Goal: Information Seeking & Learning: Learn about a topic

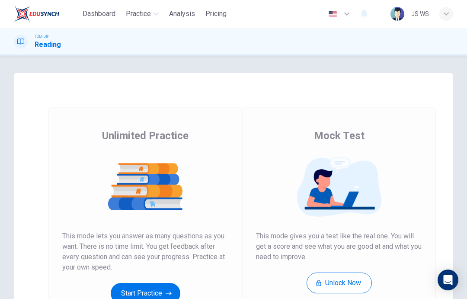
click at [161, 290] on button "Start Practice" at bounding box center [146, 293] width 70 height 21
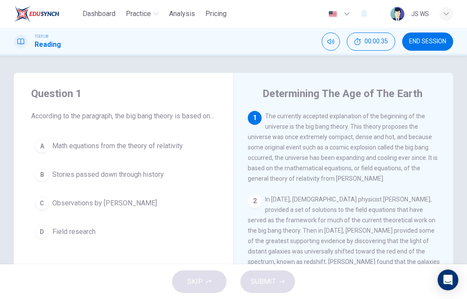
click at [174, 151] on span "Math equations from the theory of relativity" at bounding box center [117, 146] width 131 height 10
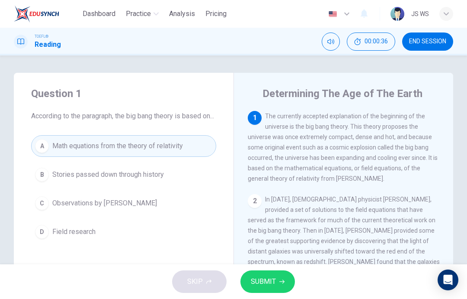
click at [263, 284] on span "SUBMIT" at bounding box center [263, 281] width 25 height 12
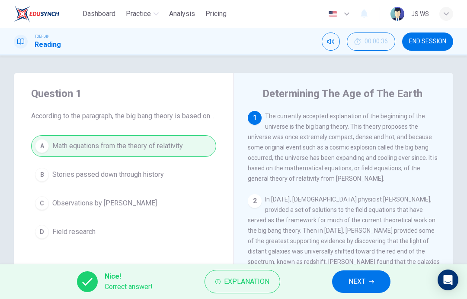
click at [357, 278] on span "NEXT" at bounding box center [357, 281] width 17 height 12
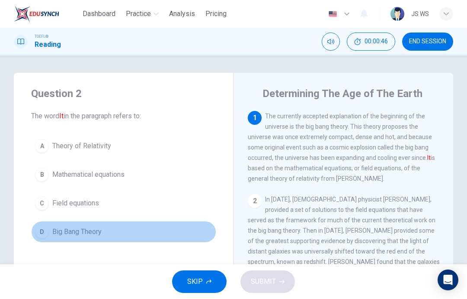
click at [138, 229] on button "D Big Bang Theory" at bounding box center [123, 232] width 185 height 22
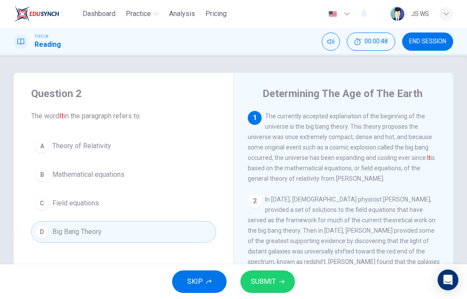
click at [273, 283] on span "SUBMIT" at bounding box center [263, 281] width 25 height 12
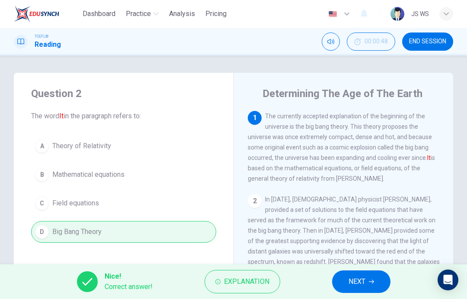
click at [361, 277] on span "NEXT" at bounding box center [357, 281] width 17 height 12
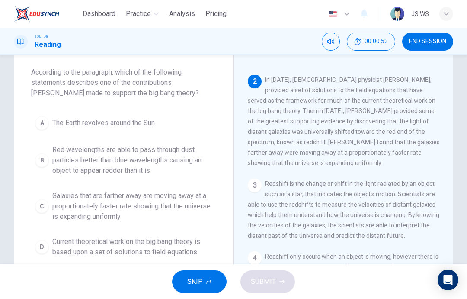
scroll to position [42, 0]
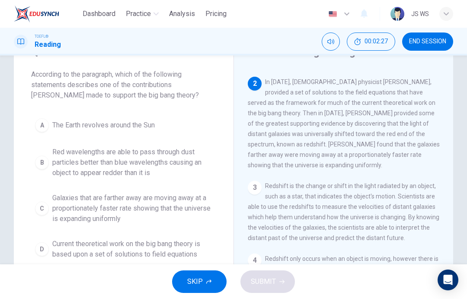
click at [191, 205] on span "Galaxies that are farther away are moving away at a proportionately faster rate…" at bounding box center [132, 208] width 160 height 31
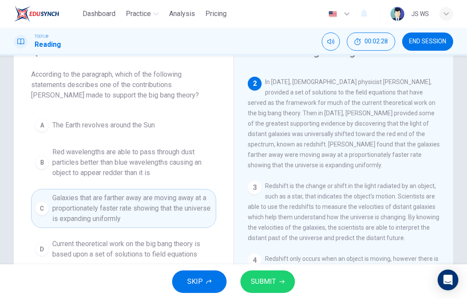
click at [274, 287] on button "SUBMIT" at bounding box center [268, 281] width 55 height 23
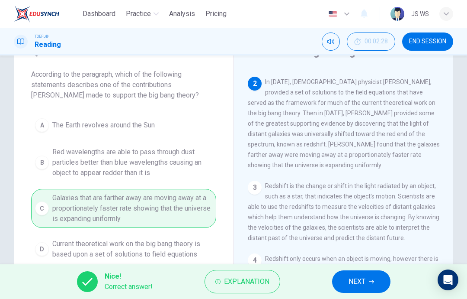
click at [367, 277] on button "NEXT" at bounding box center [361, 281] width 58 height 23
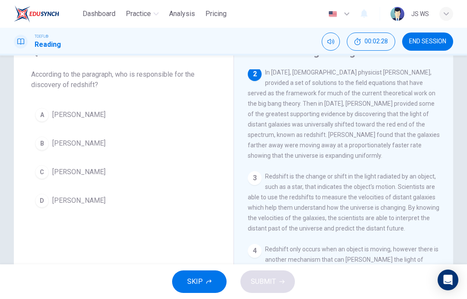
scroll to position [86, 0]
click at [164, 143] on button "B Edwinn Hubble" at bounding box center [123, 143] width 185 height 22
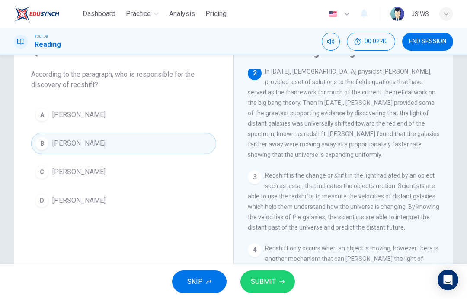
click at [272, 281] on span "SUBMIT" at bounding box center [263, 281] width 25 height 12
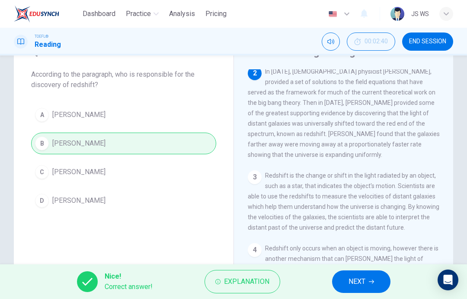
click at [372, 283] on icon "button" at bounding box center [371, 281] width 5 height 5
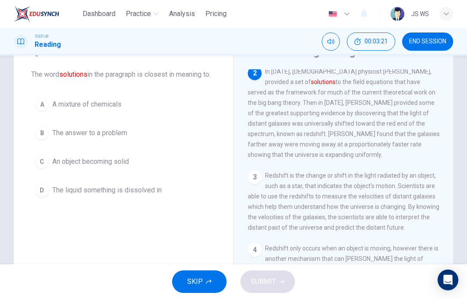
click at [132, 144] on button "B The answer to a problem" at bounding box center [123, 133] width 185 height 22
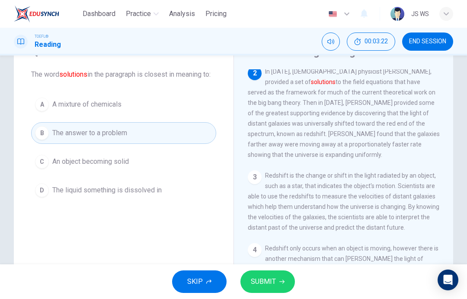
click at [267, 282] on span "SUBMIT" at bounding box center [263, 281] width 25 height 12
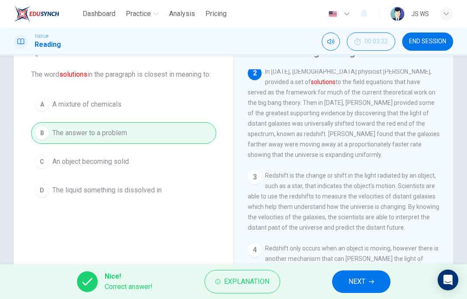
click at [369, 284] on button "NEXT" at bounding box center [361, 281] width 58 height 23
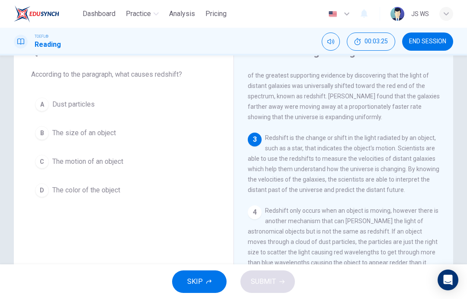
scroll to position [124, 0]
click at [132, 167] on button "C The motion of an object" at bounding box center [123, 162] width 185 height 22
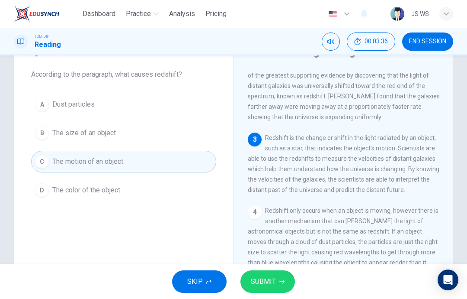
click at [281, 286] on button "SUBMIT" at bounding box center [268, 281] width 55 height 23
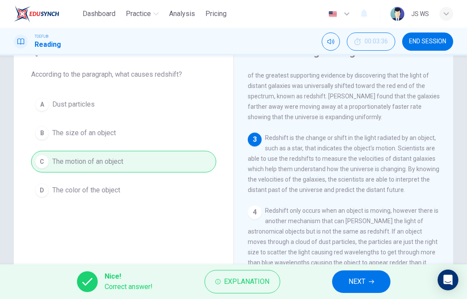
click at [375, 273] on button "NEXT" at bounding box center [361, 281] width 58 height 23
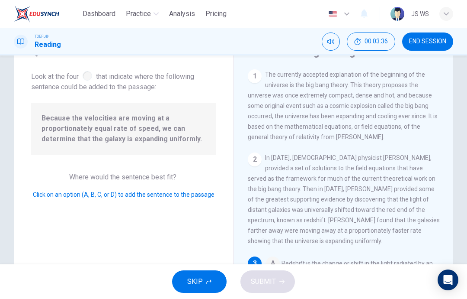
scroll to position [115, 0]
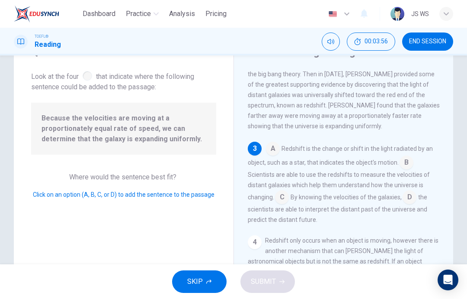
click at [289, 200] on input at bounding box center [282, 198] width 14 height 14
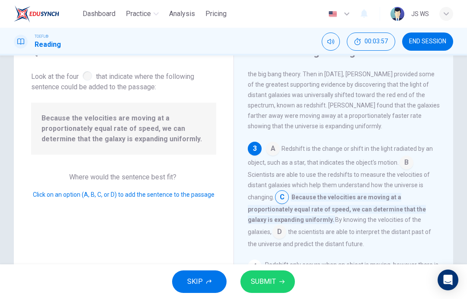
click at [278, 281] on button "SUBMIT" at bounding box center [268, 281] width 55 height 23
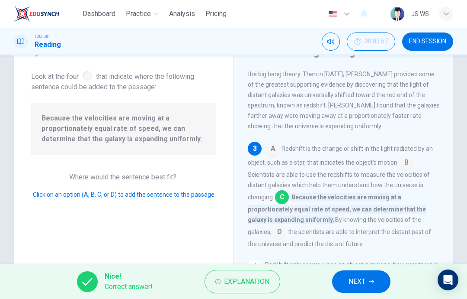
click at [365, 277] on span "NEXT" at bounding box center [357, 281] width 17 height 12
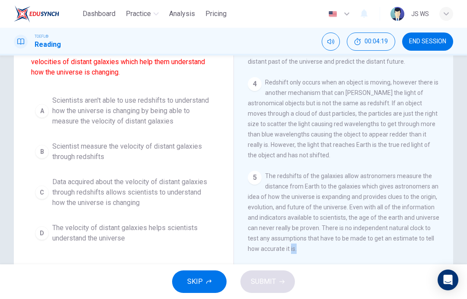
scroll to position [127, 0]
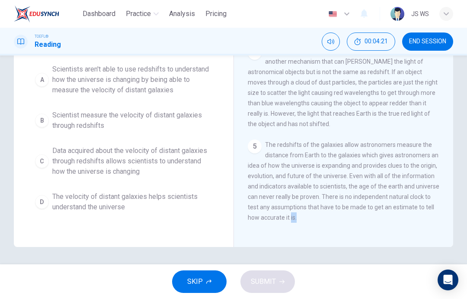
click at [208, 146] on span "Data acquired about the velocity of distant galaxies through redshifts allows s…" at bounding box center [132, 160] width 160 height 31
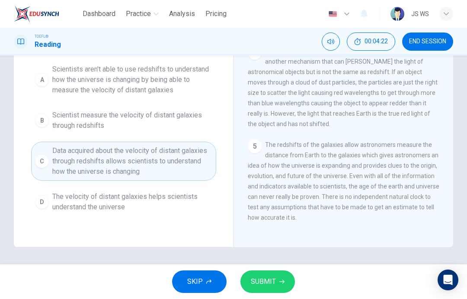
click at [389, 296] on div "SKIP SUBMIT" at bounding box center [233, 281] width 467 height 35
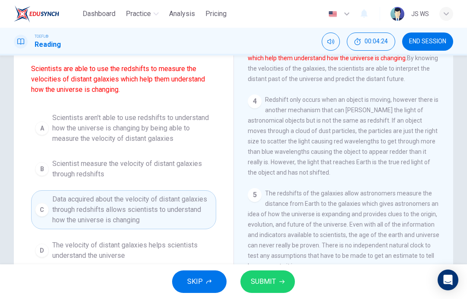
scroll to position [79, 0]
click at [200, 166] on span "Scientist measure the velocity of distant galaxies through redshifts" at bounding box center [132, 168] width 160 height 21
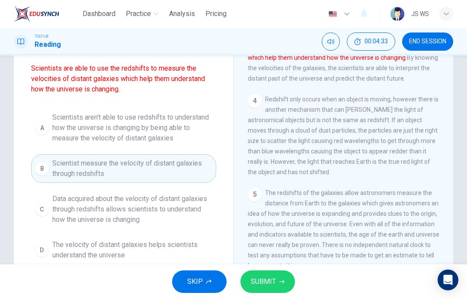
click at [268, 276] on span "SUBMIT" at bounding box center [263, 281] width 25 height 12
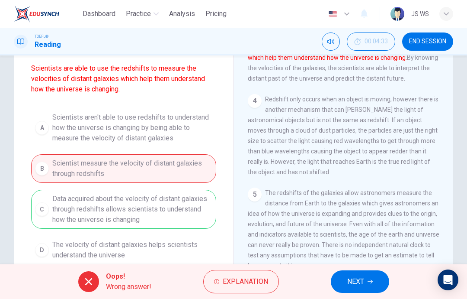
click at [352, 279] on span "NEXT" at bounding box center [355, 281] width 17 height 12
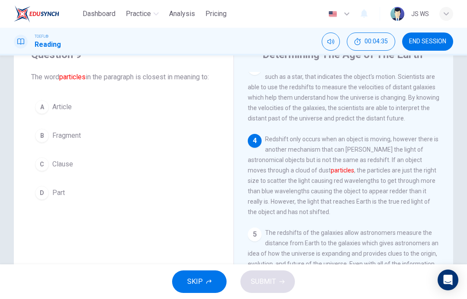
scroll to position [39, 0]
click at [164, 109] on button "A Article" at bounding box center [123, 108] width 185 height 22
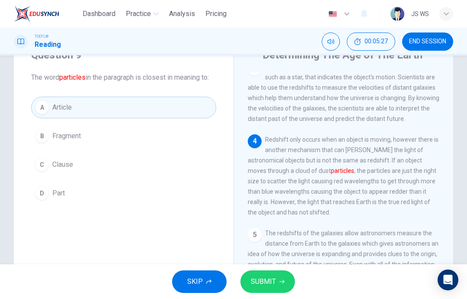
click at [152, 142] on button "B Fragment" at bounding box center [123, 136] width 185 height 22
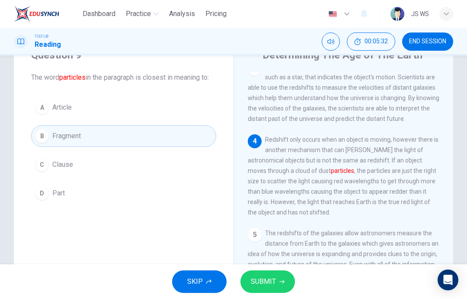
click at [294, 279] on button "SUBMIT" at bounding box center [268, 281] width 55 height 23
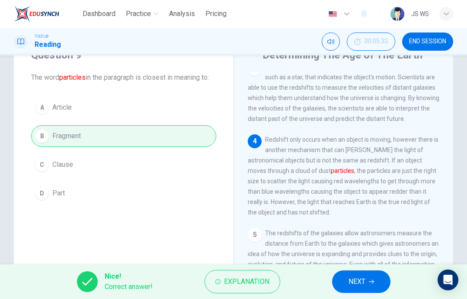
click at [365, 274] on button "NEXT" at bounding box center [361, 281] width 58 height 23
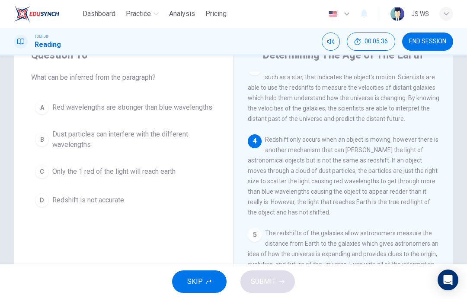
scroll to position [214, 0]
click at [166, 150] on span "Dust particles can interfere with the different wavelengths" at bounding box center [132, 139] width 160 height 21
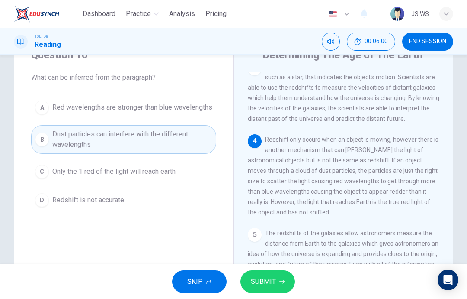
click at [282, 279] on icon "button" at bounding box center [282, 281] width 5 height 5
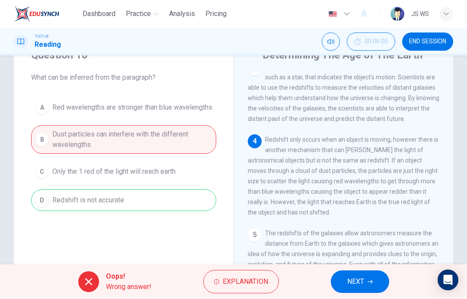
click at [358, 277] on span "NEXT" at bounding box center [355, 281] width 17 height 12
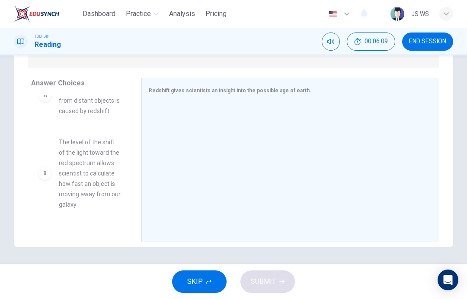
scroll to position [28, 0]
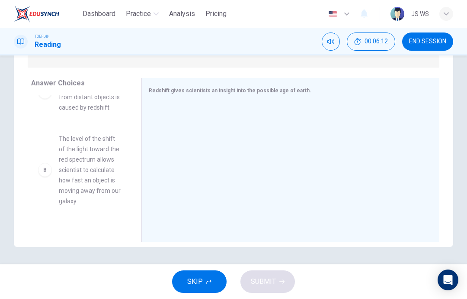
click at [335, 293] on div "SKIP SUBMIT" at bounding box center [233, 281] width 467 height 35
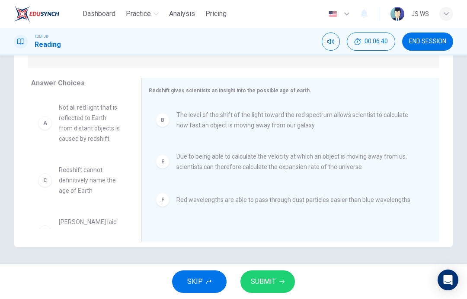
scroll to position [0, 0]
click at [279, 284] on button "SUBMIT" at bounding box center [268, 281] width 55 height 23
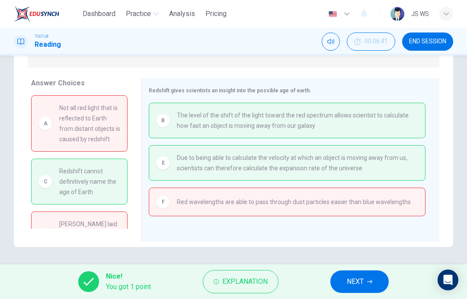
click at [371, 285] on button "NEXT" at bounding box center [360, 281] width 58 height 23
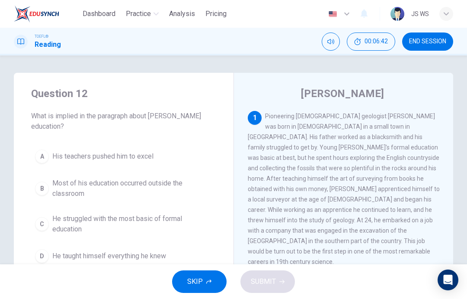
click at [445, 38] on span "END SESSION" at bounding box center [427, 41] width 37 height 7
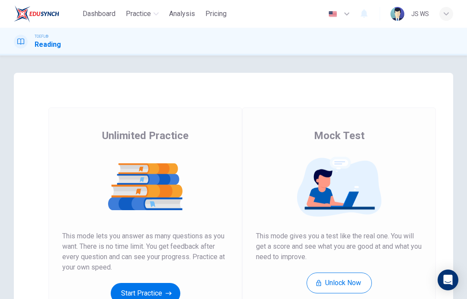
click at [153, 289] on button "Start Practice" at bounding box center [146, 293] width 70 height 21
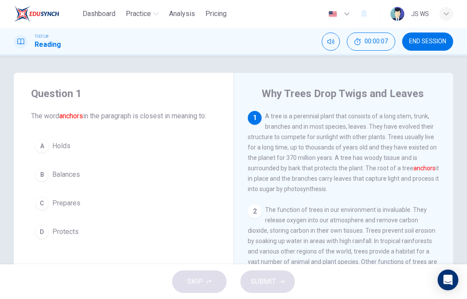
click at [163, 176] on button "B Balances" at bounding box center [123, 175] width 185 height 22
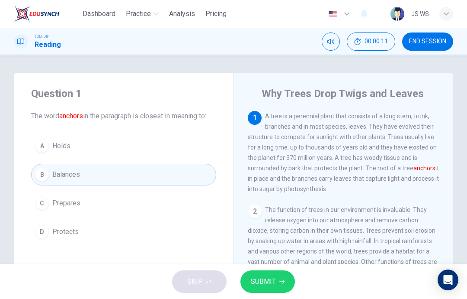
click at [156, 144] on button "A Holds" at bounding box center [123, 146] width 185 height 22
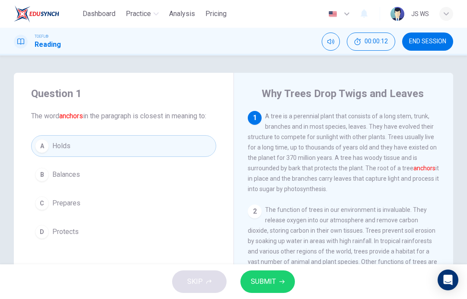
click at [275, 282] on span "SUBMIT" at bounding box center [263, 281] width 25 height 12
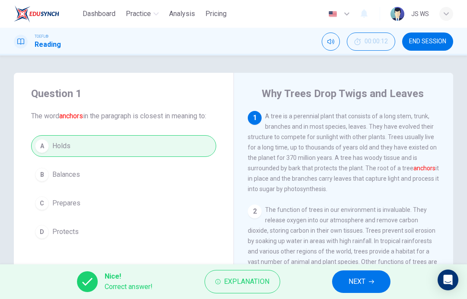
click at [366, 283] on span "NEXT" at bounding box center [357, 281] width 17 height 12
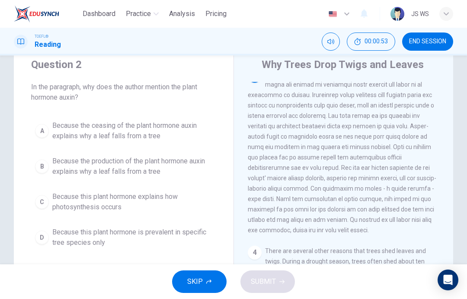
scroll to position [200, 0]
click at [170, 161] on span "Because the production of the plant hormone auxin explains why a leaf falls fro…" at bounding box center [132, 166] width 160 height 21
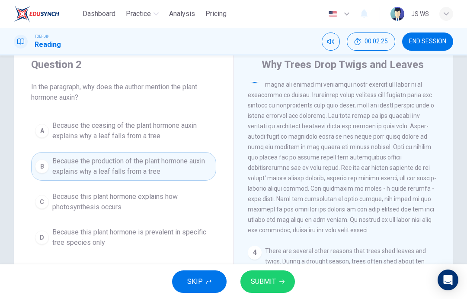
click at [279, 291] on button "SUBMIT" at bounding box center [268, 281] width 55 height 23
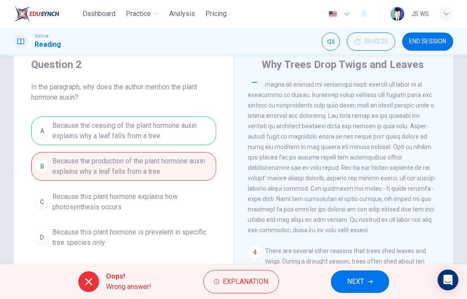
click at [368, 283] on icon "button" at bounding box center [370, 281] width 5 height 5
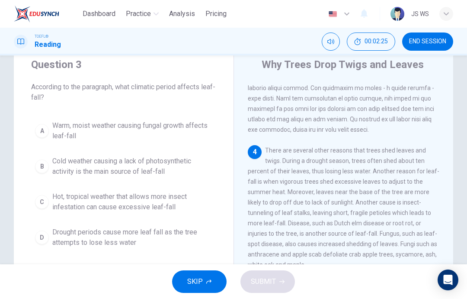
scroll to position [334, 0]
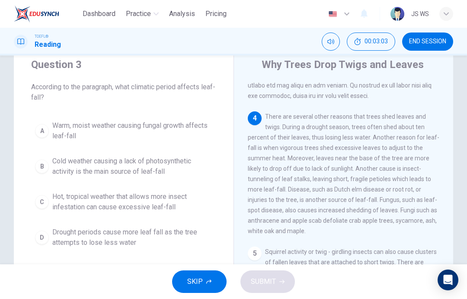
click at [161, 199] on span "Hot, tropical weather that allows more insect infestation can cause excessive l…" at bounding box center [132, 201] width 160 height 21
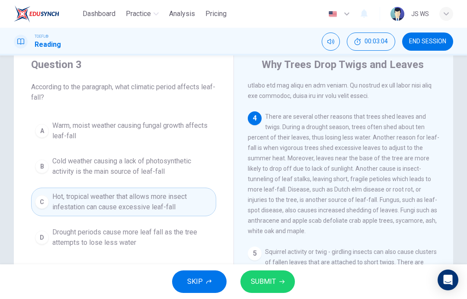
click at [273, 285] on span "SUBMIT" at bounding box center [263, 281] width 25 height 12
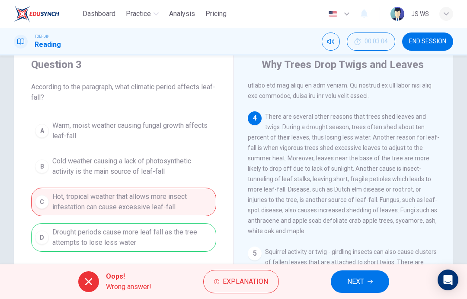
click at [370, 277] on button "NEXT" at bounding box center [360, 281] width 58 height 23
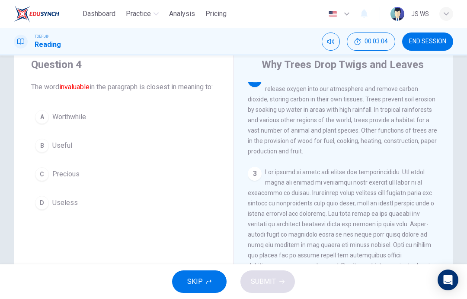
scroll to position [97, 0]
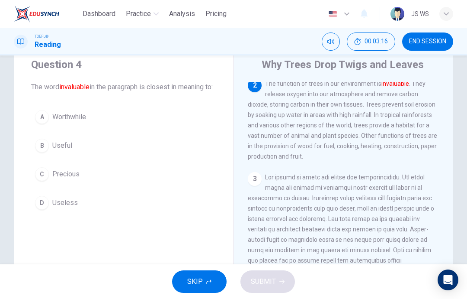
click at [133, 156] on button "B Useful" at bounding box center [123, 146] width 185 height 22
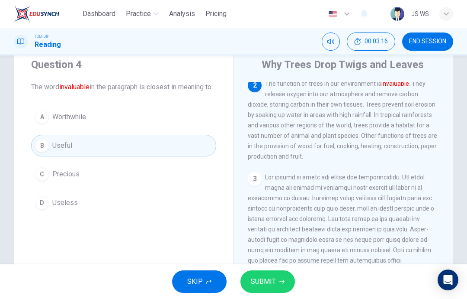
click at [264, 283] on span "SUBMIT" at bounding box center [263, 281] width 25 height 12
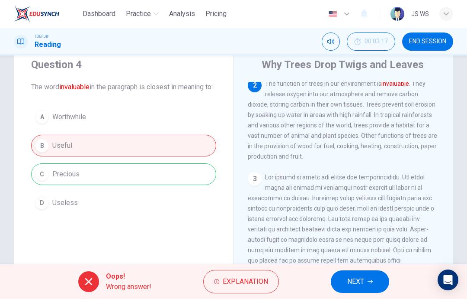
click at [365, 282] on button "NEXT" at bounding box center [360, 281] width 58 height 23
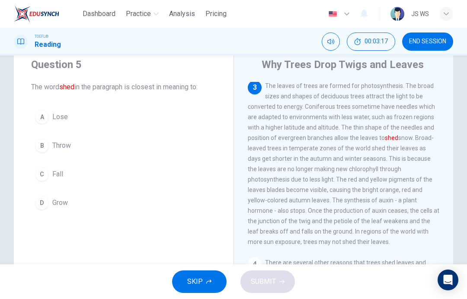
scroll to position [205, 0]
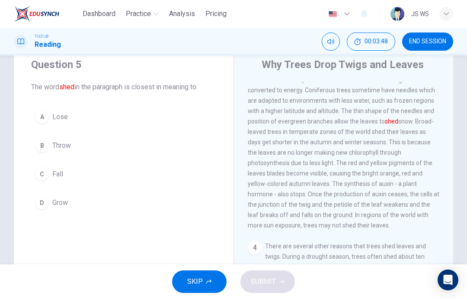
click at [166, 179] on button "C Fall" at bounding box center [123, 174] width 185 height 22
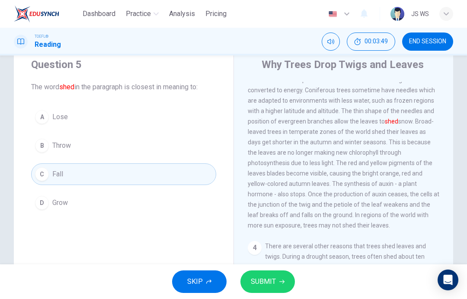
click at [164, 113] on button "A Lose" at bounding box center [123, 117] width 185 height 22
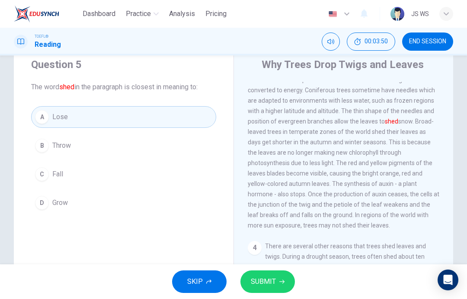
click at [272, 280] on span "SUBMIT" at bounding box center [263, 281] width 25 height 12
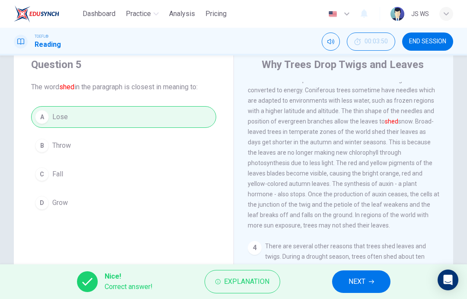
click at [357, 284] on span "NEXT" at bounding box center [357, 281] width 17 height 12
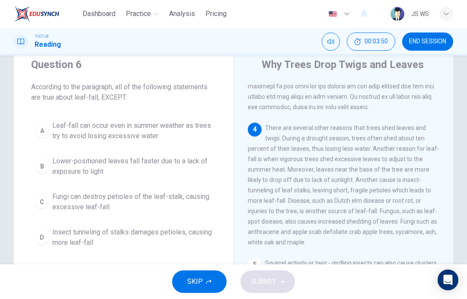
scroll to position [334, 0]
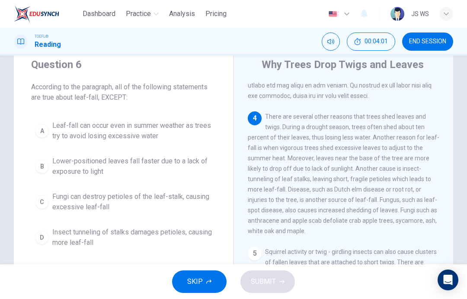
click at [170, 131] on span "Leaf-fall can occur even in summer weather as trees try to avoid losing excessi…" at bounding box center [132, 130] width 160 height 21
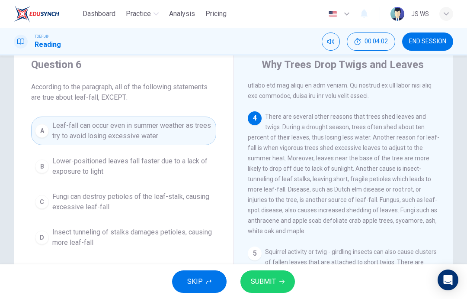
click at [261, 292] on button "SUBMIT" at bounding box center [268, 281] width 55 height 23
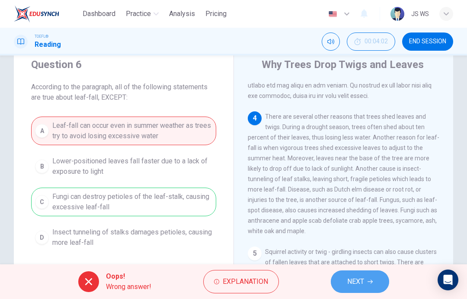
click at [368, 281] on icon "button" at bounding box center [370, 282] width 5 height 4
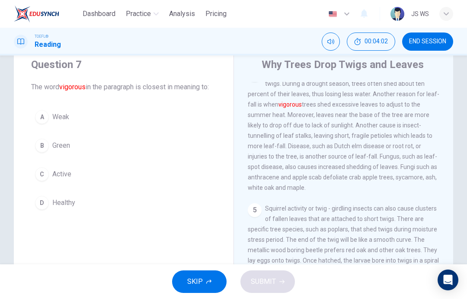
scroll to position [377, 0]
click at [147, 123] on button "A Weak" at bounding box center [123, 117] width 185 height 22
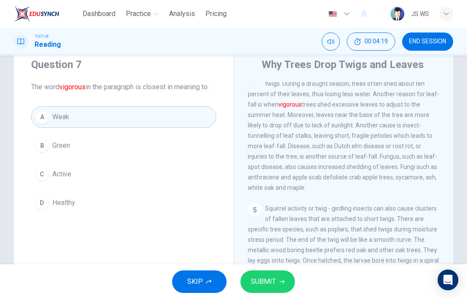
click at [267, 290] on button "SUBMIT" at bounding box center [268, 281] width 55 height 23
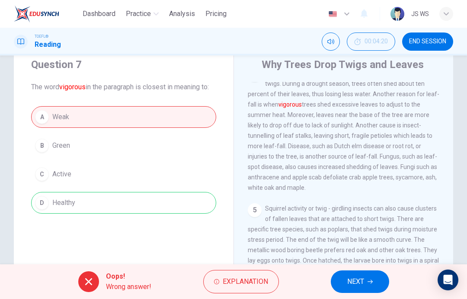
click at [362, 285] on span "NEXT" at bounding box center [355, 281] width 17 height 12
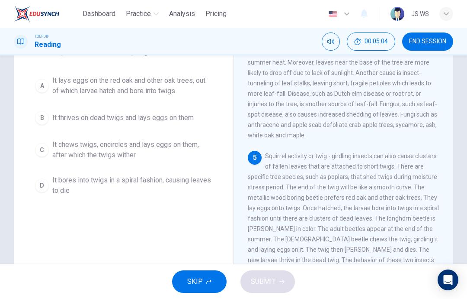
scroll to position [67, 0]
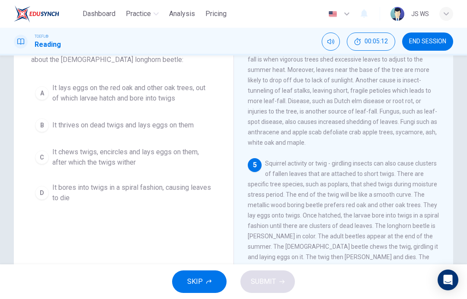
click at [58, 93] on span "It lays eggs on the red oak and other oak trees, out of which larvae hatch and …" at bounding box center [132, 93] width 160 height 21
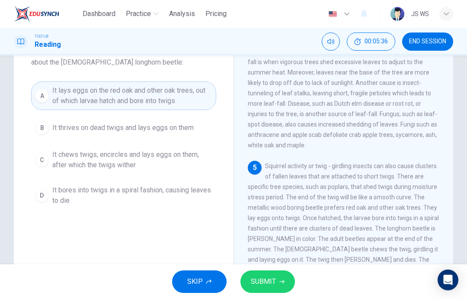
scroll to position [64, 0]
click at [260, 277] on span "SUBMIT" at bounding box center [263, 281] width 25 height 12
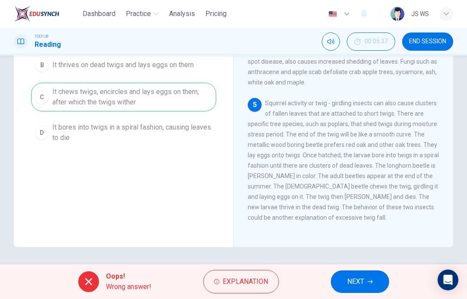
scroll to position [126, 0]
click at [368, 280] on icon "button" at bounding box center [370, 281] width 5 height 5
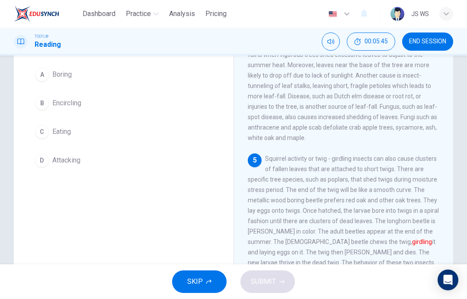
scroll to position [73, 0]
click at [135, 105] on button "B Encircling" at bounding box center [123, 102] width 185 height 22
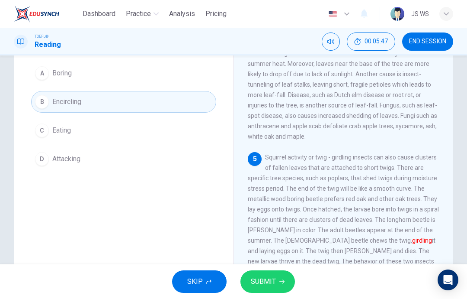
click at [266, 278] on span "SUBMIT" at bounding box center [263, 281] width 25 height 12
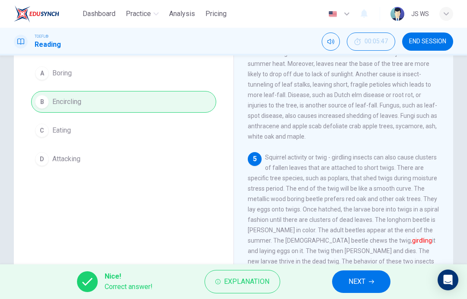
click at [366, 281] on button "NEXT" at bounding box center [361, 281] width 58 height 23
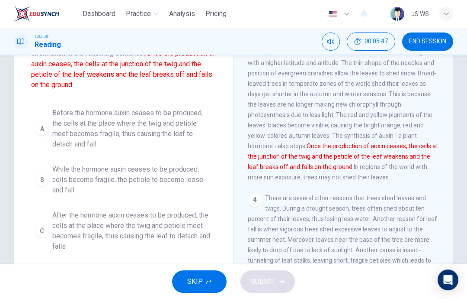
click at [366, 281] on div "SKIP SUBMIT" at bounding box center [233, 281] width 467 height 35
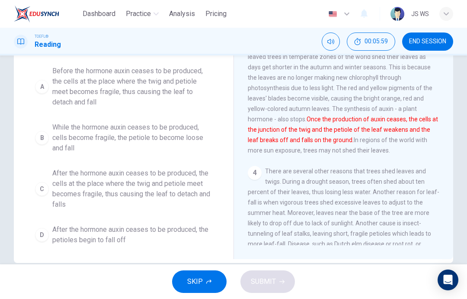
scroll to position [114, 0]
click at [182, 201] on span "After the hormone auxin ceases to be produced, the cells at the place where the…" at bounding box center [132, 190] width 160 height 42
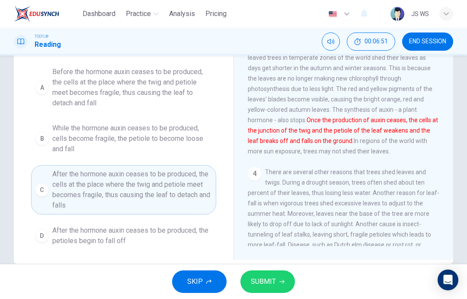
click at [286, 277] on button "SUBMIT" at bounding box center [268, 281] width 55 height 23
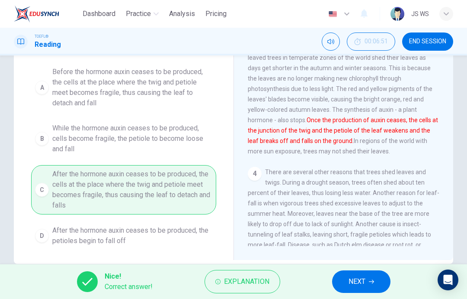
click at [362, 277] on span "NEXT" at bounding box center [357, 281] width 17 height 12
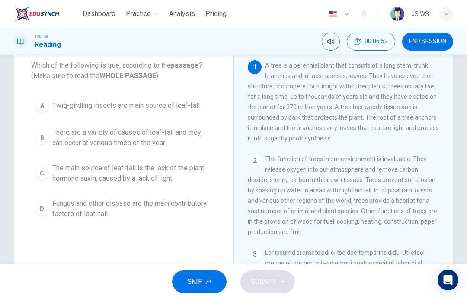
scroll to position [36, 0]
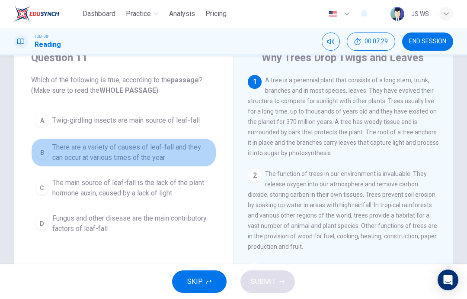
click at [190, 152] on span "There are a variety of causes of leaf-fall and they can occur at various times …" at bounding box center [132, 152] width 160 height 21
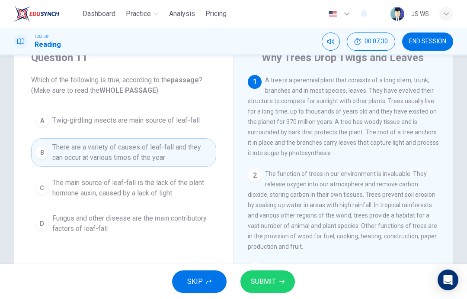
click at [261, 292] on button "SUBMIT" at bounding box center [268, 281] width 55 height 23
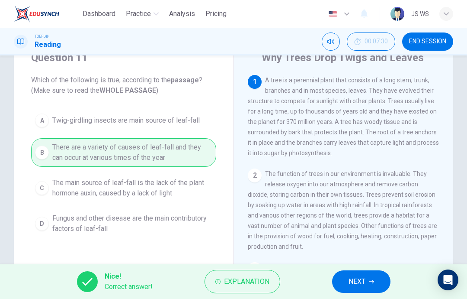
click at [360, 279] on span "NEXT" at bounding box center [357, 281] width 17 height 12
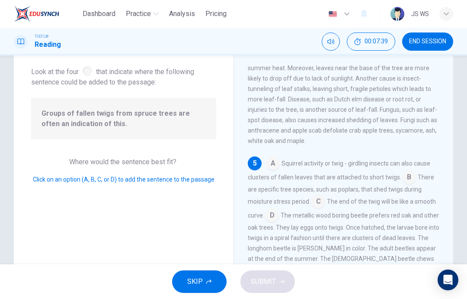
scroll to position [47, 0]
click at [411, 179] on input at bounding box center [409, 177] width 14 height 14
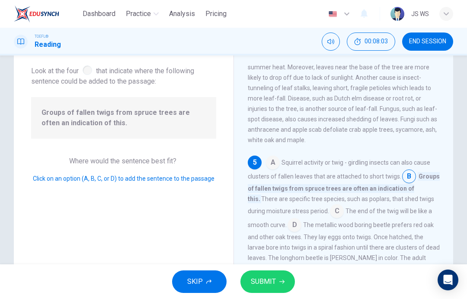
click at [278, 284] on button "SUBMIT" at bounding box center [268, 281] width 55 height 23
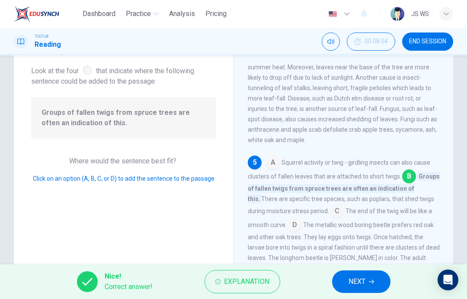
click at [371, 290] on button "NEXT" at bounding box center [361, 281] width 58 height 23
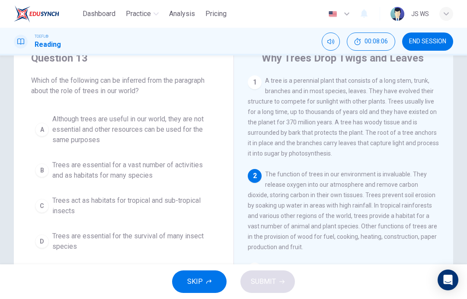
scroll to position [41, 0]
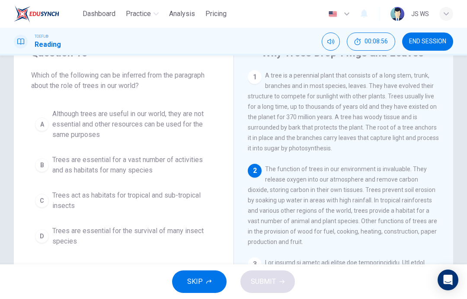
click at [187, 167] on span "Trees are essential for a vast number of activities and as habitats for many sp…" at bounding box center [132, 164] width 160 height 21
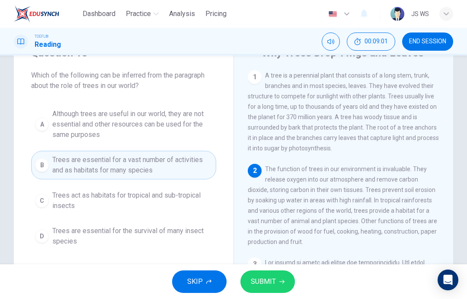
click at [281, 281] on icon "button" at bounding box center [282, 281] width 5 height 5
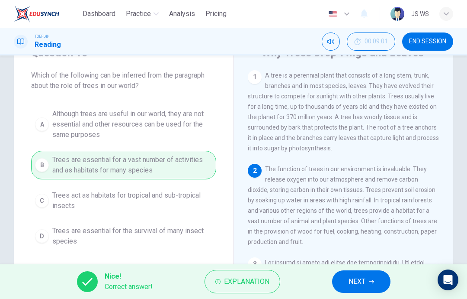
click at [367, 283] on button "NEXT" at bounding box center [361, 281] width 58 height 23
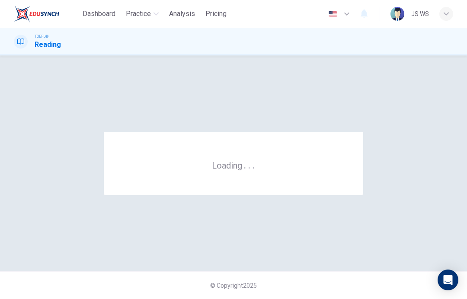
scroll to position [0, 0]
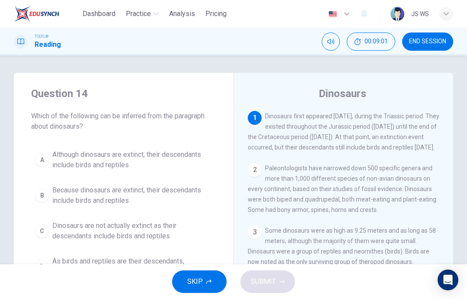
click at [441, 45] on span "END SESSION" at bounding box center [427, 41] width 37 height 7
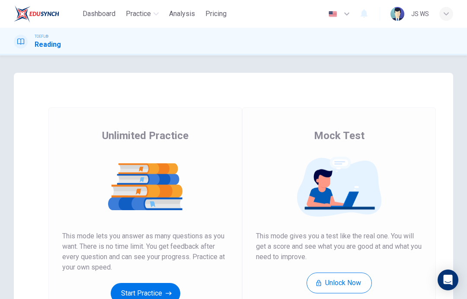
click at [6, 129] on div "Unlimited Practice Mock Test Unlimited Practice This mode lets you answer as ma…" at bounding box center [233, 223] width 467 height 301
